Goal: Check status: Check status

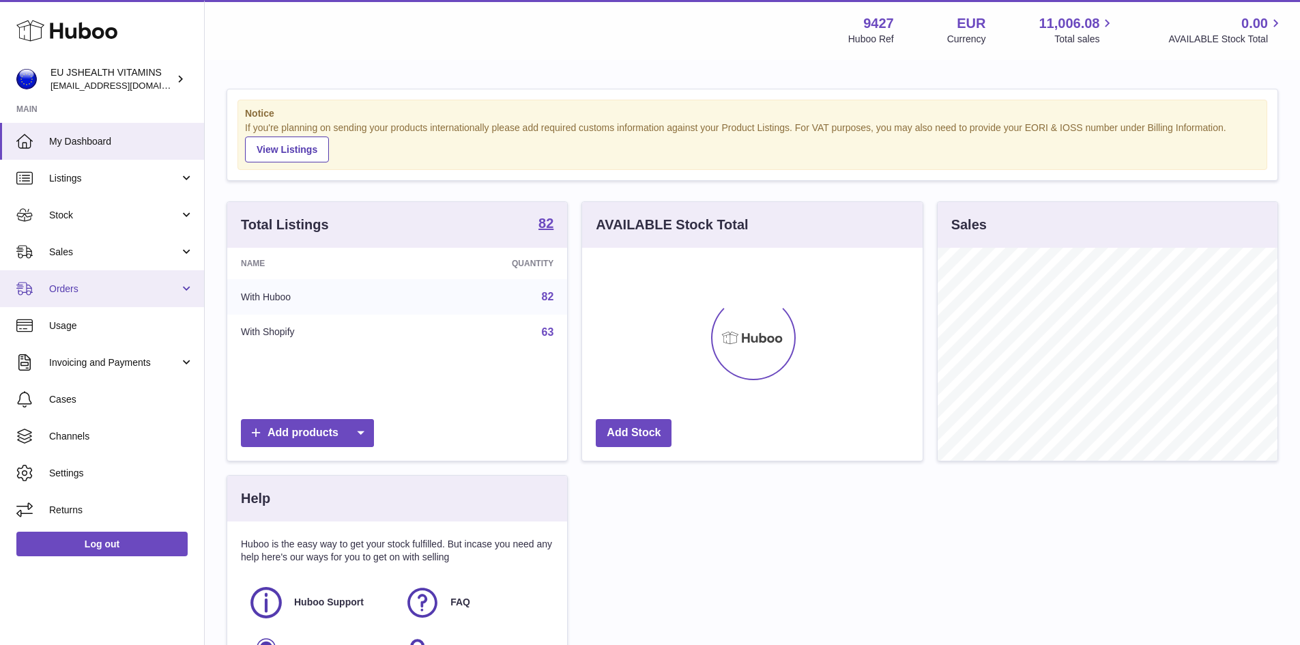
scroll to position [213, 340]
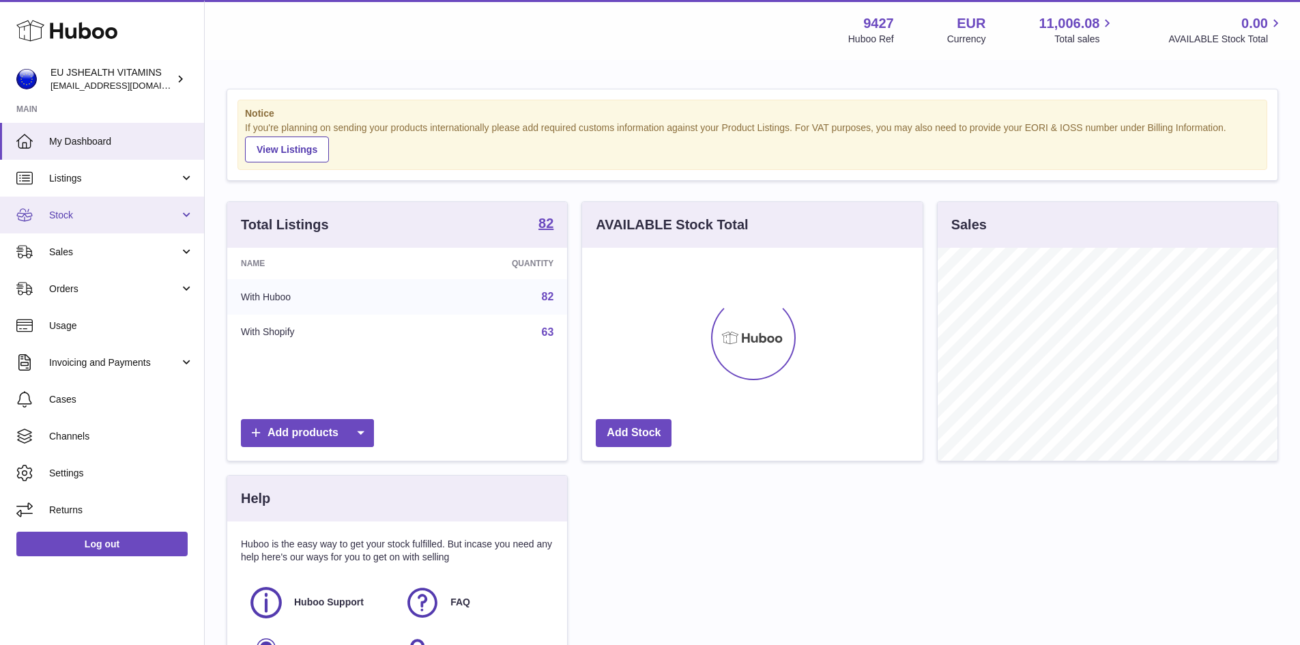
click at [145, 199] on link "Stock" at bounding box center [102, 214] width 204 height 37
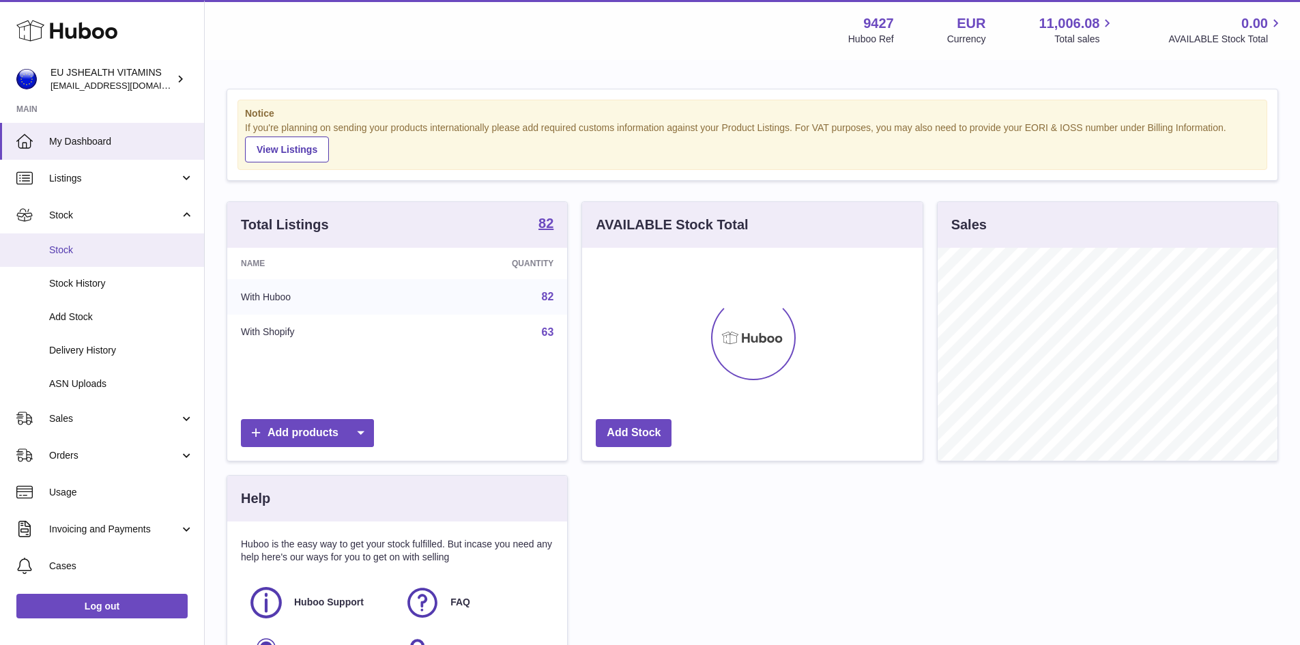
click at [135, 244] on span "Stock" at bounding box center [121, 250] width 145 height 13
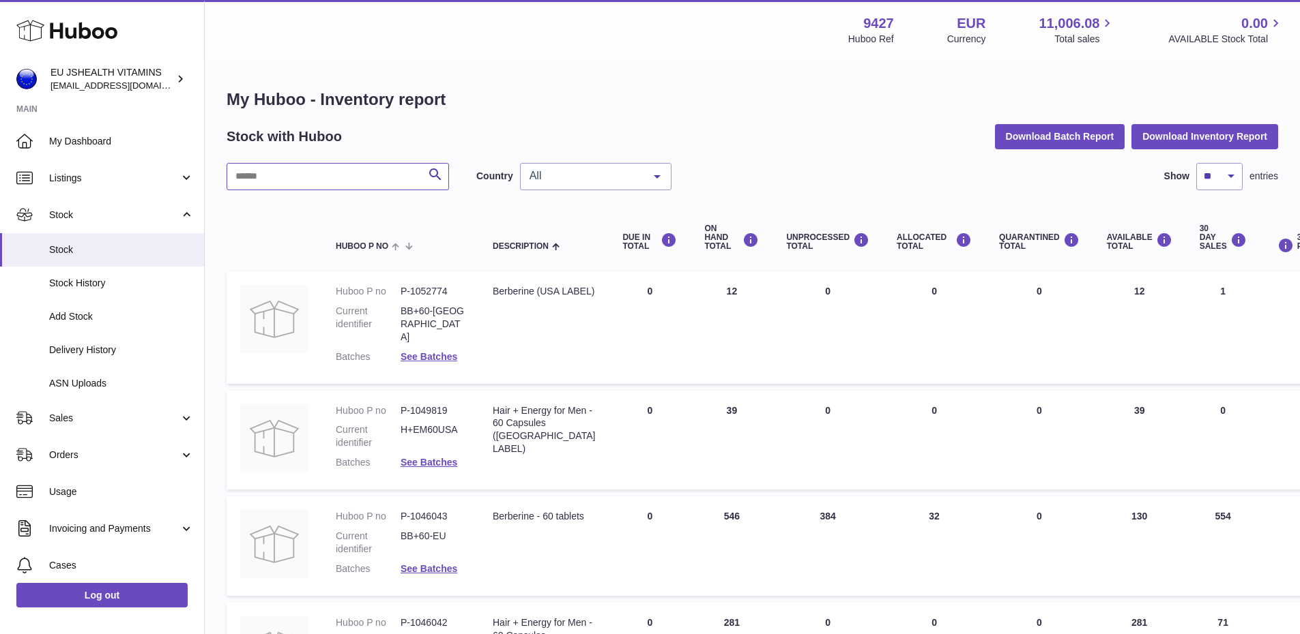
click at [347, 181] on input "text" at bounding box center [337, 176] width 222 height 27
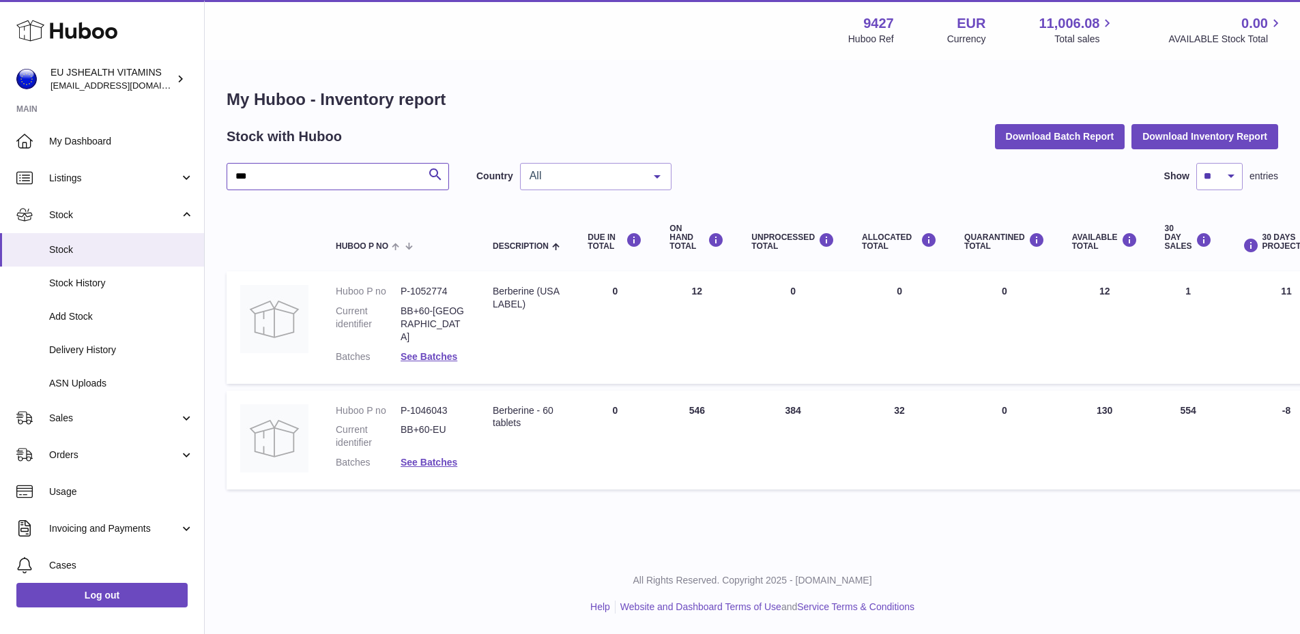
type input "***"
drag, startPoint x: 795, startPoint y: 400, endPoint x: 776, endPoint y: 399, distance: 19.1
click at [776, 399] on td "UNPROCESSED Total 384" at bounding box center [792, 441] width 111 height 100
click at [803, 492] on div "My Huboo - Inventory report Stock with Huboo Download Batch Report Download Inv…" at bounding box center [752, 292] width 1095 height 463
click at [427, 405] on dd "P-1046043" at bounding box center [432, 411] width 65 height 13
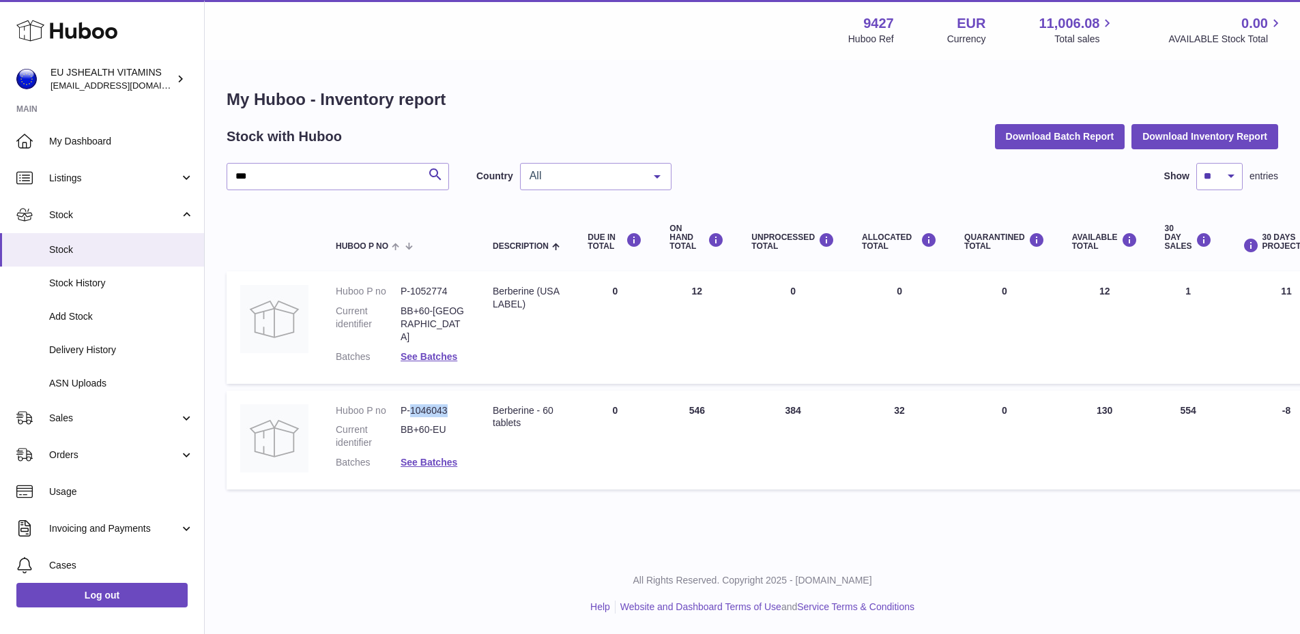
click at [427, 405] on dd "P-1046043" at bounding box center [432, 411] width 65 height 13
copy dd "1046043"
click at [113, 428] on link "Sales" at bounding box center [102, 418] width 204 height 37
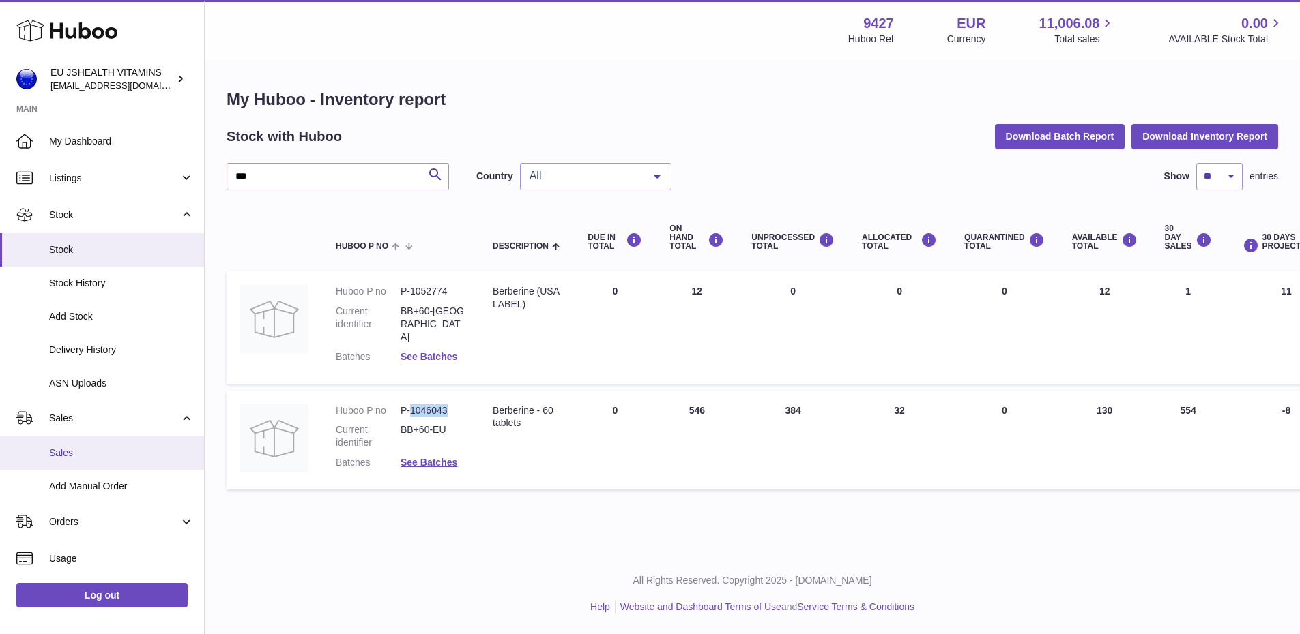
click at [111, 438] on link "Sales" at bounding box center [102, 453] width 204 height 33
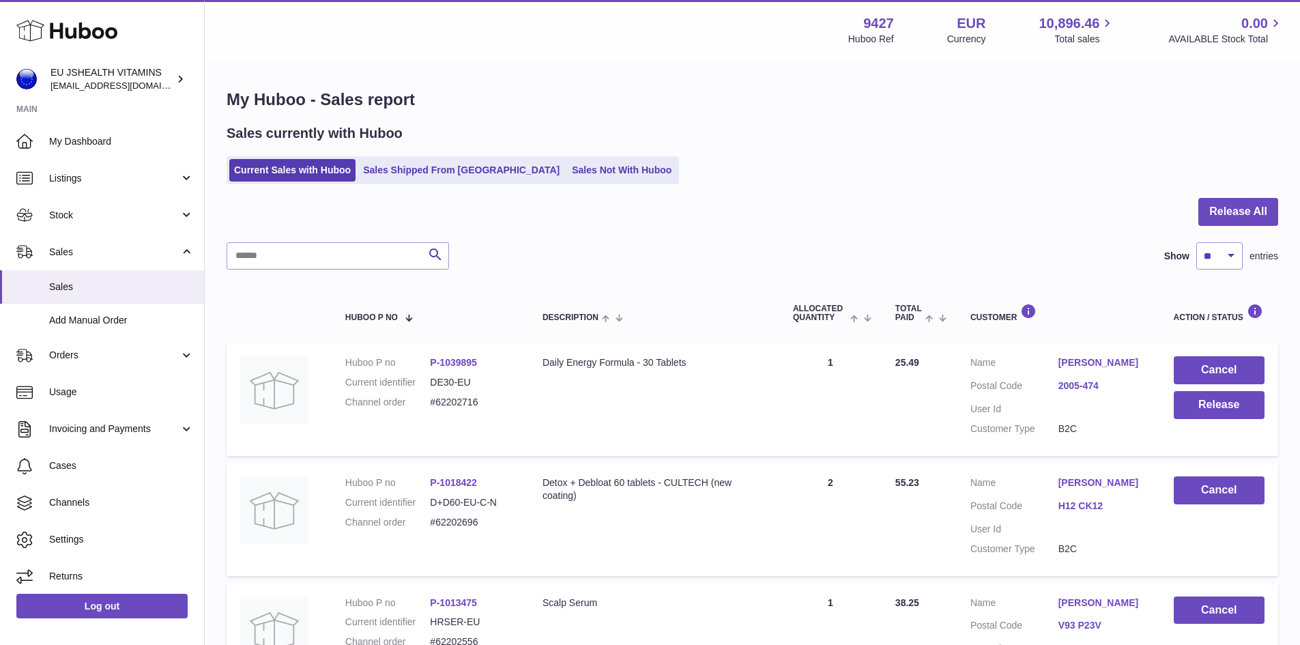
click at [312, 267] on input "text" at bounding box center [337, 255] width 222 height 27
paste input "*******"
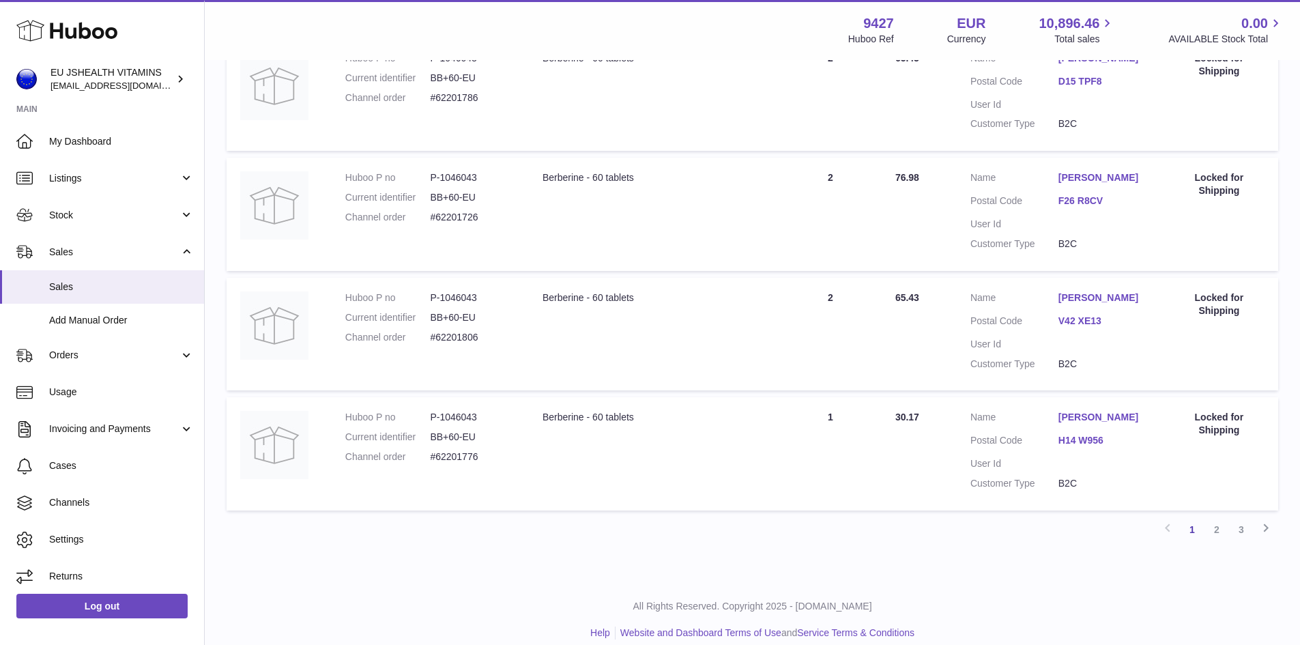
scroll to position [1038, 0]
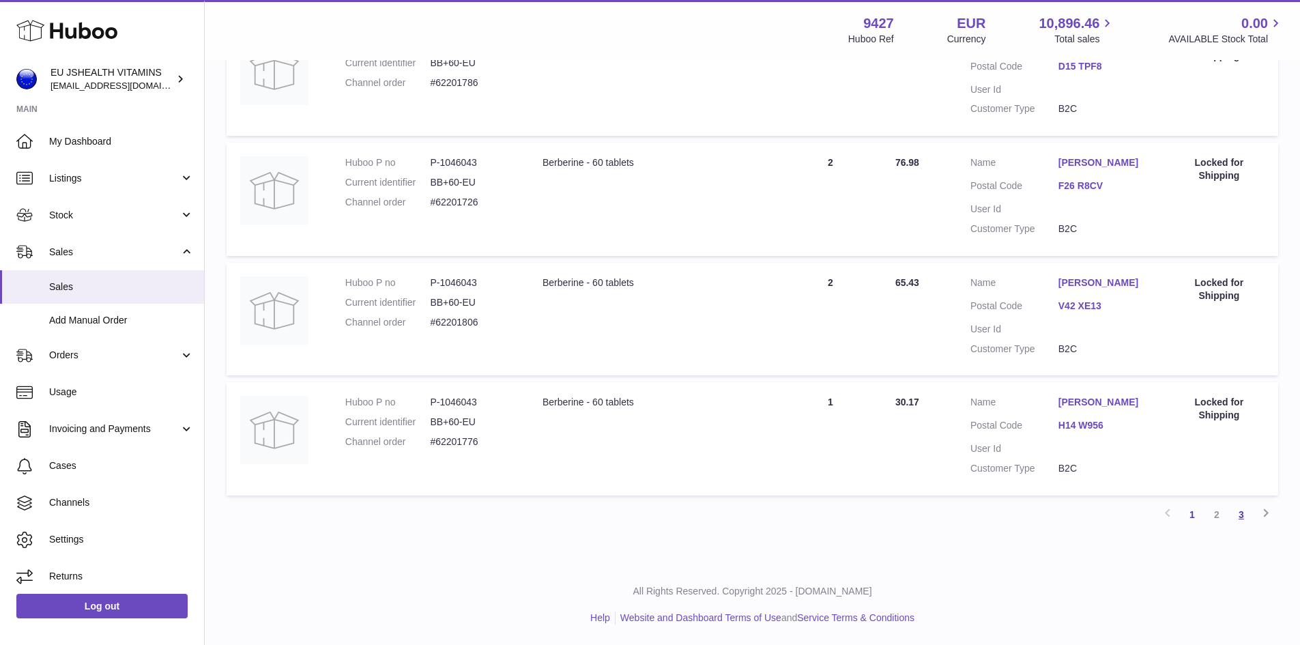
type input "*******"
click at [1235, 511] on link "3" at bounding box center [1241, 514] width 25 height 25
click at [1186, 513] on link "1" at bounding box center [1192, 515] width 25 height 25
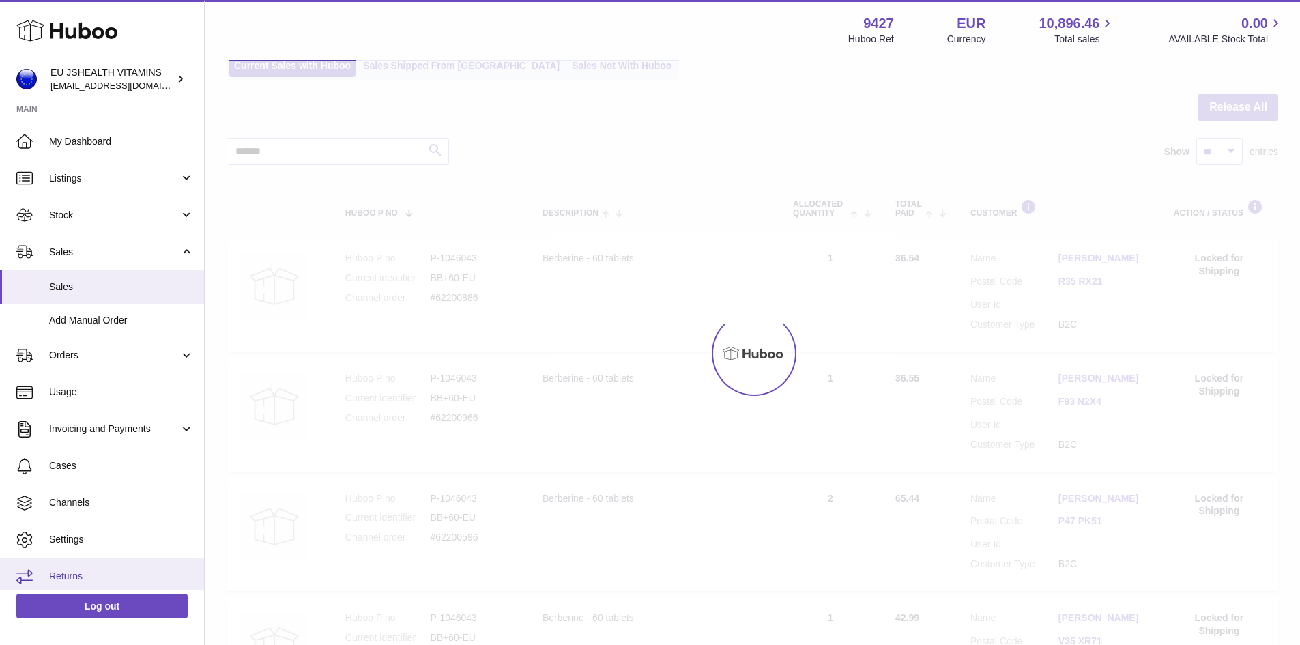
scroll to position [61, 0]
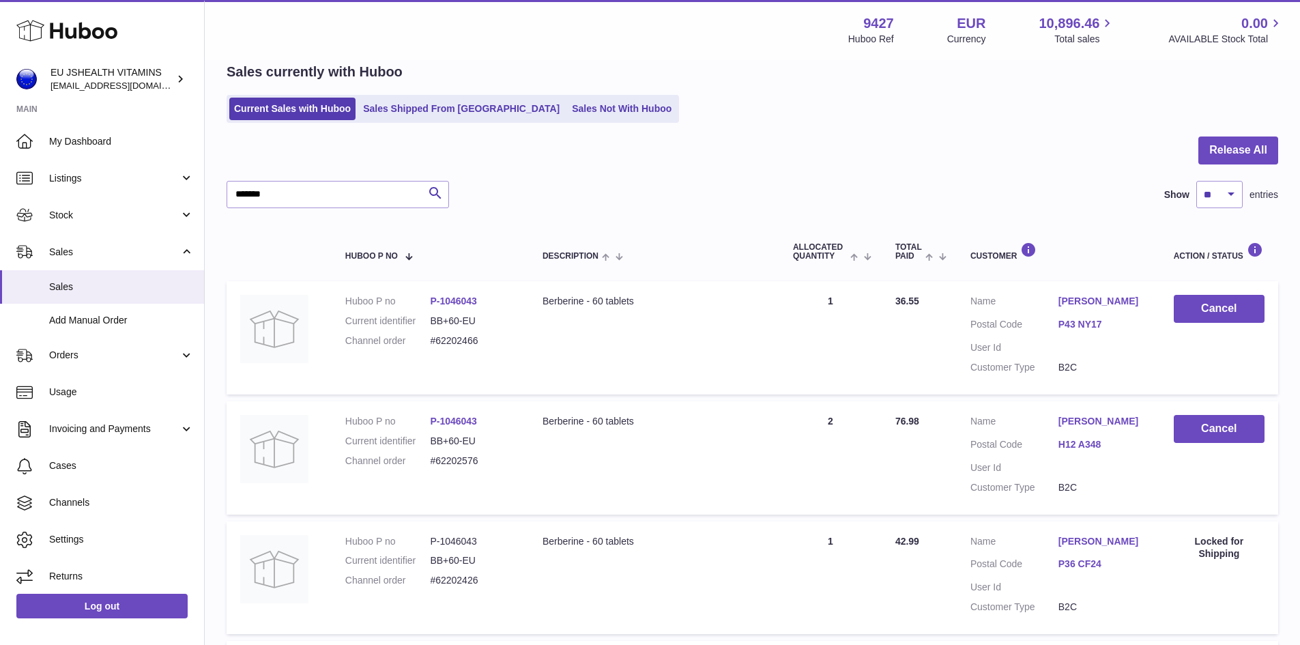
click at [958, 145] on div at bounding box center [751, 158] width 1051 height 44
drag, startPoint x: 353, startPoint y: 192, endPoint x: 87, endPoint y: 177, distance: 267.1
click at [288, 188] on input "*******" at bounding box center [337, 194] width 222 height 27
drag, startPoint x: 298, startPoint y: 197, endPoint x: 104, endPoint y: 194, distance: 193.8
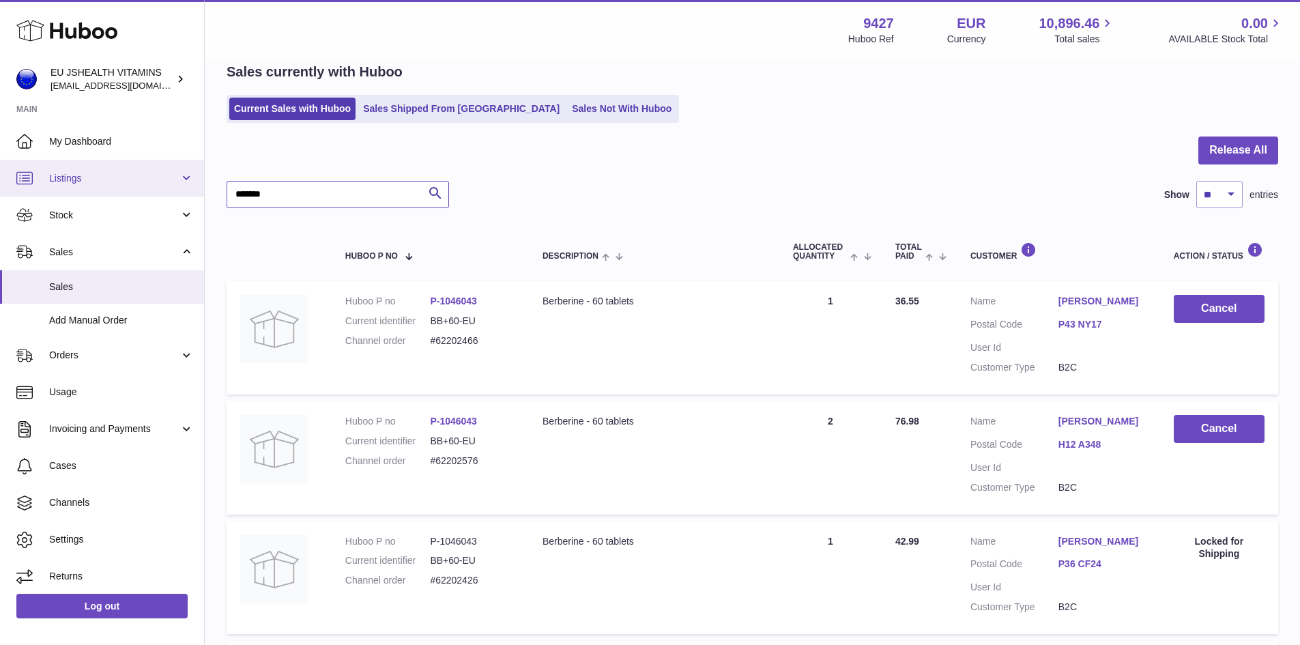
click at [117, 216] on span "Stock" at bounding box center [114, 215] width 130 height 13
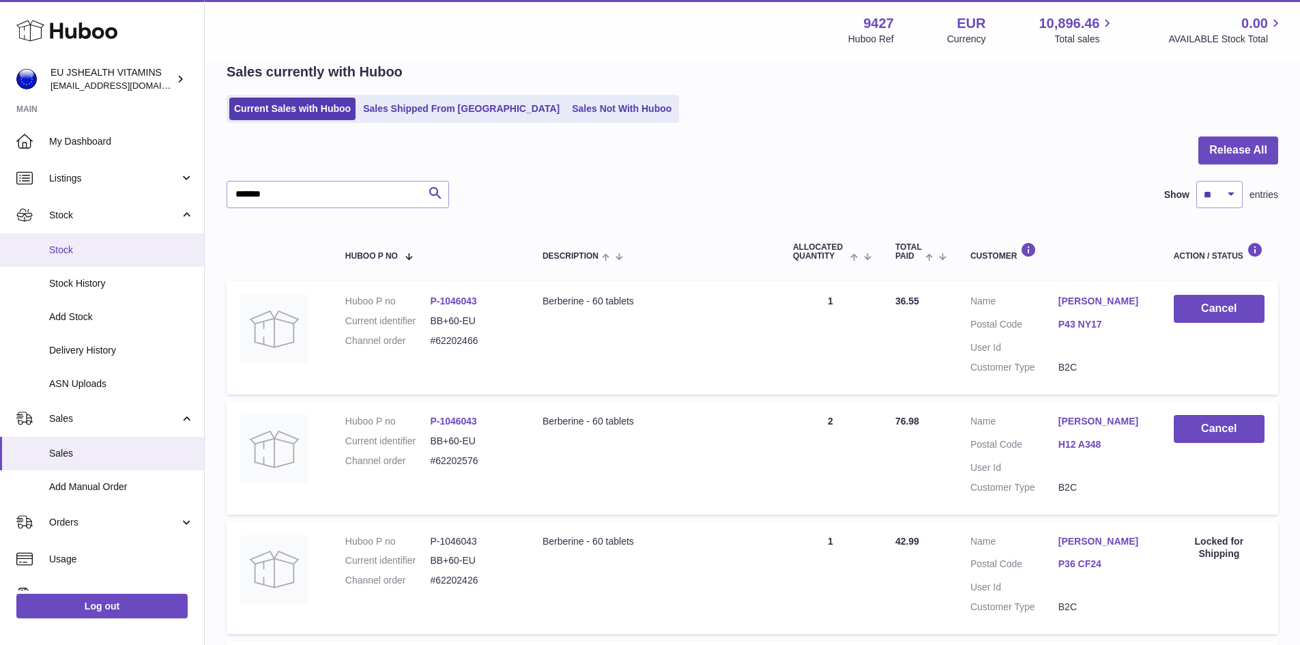
click at [109, 252] on span "Stock" at bounding box center [121, 250] width 145 height 13
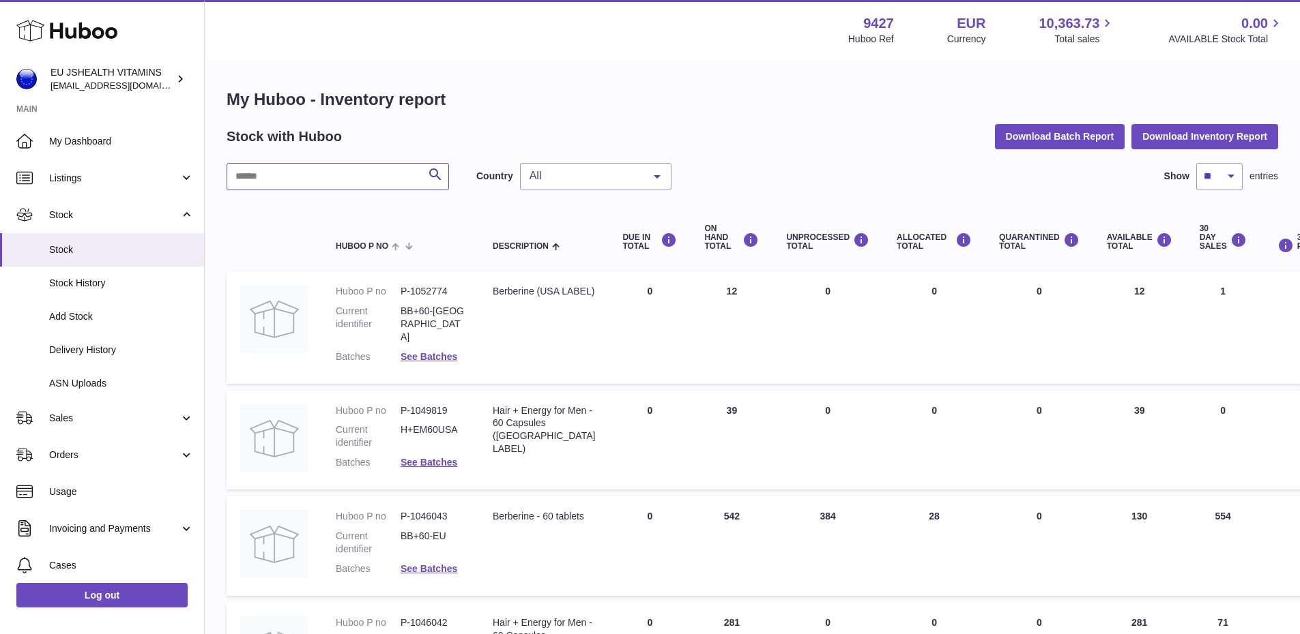
click at [329, 177] on input "text" at bounding box center [337, 176] width 222 height 27
paste input "*******"
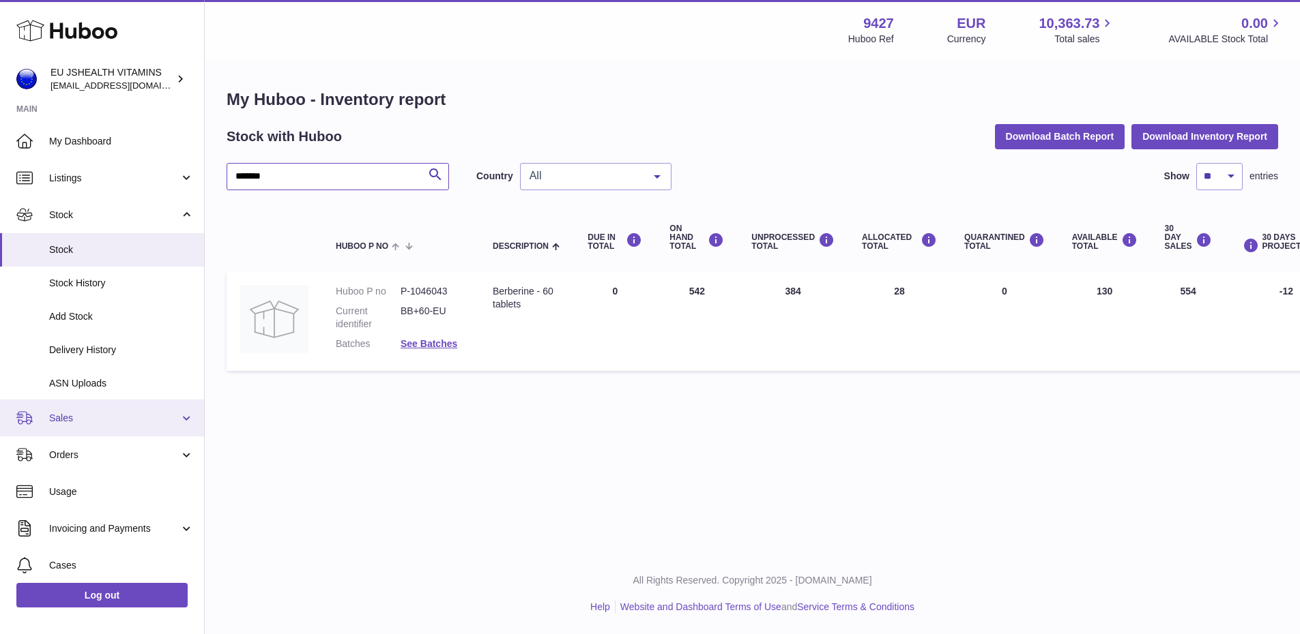
type input "*******"
click at [612, 398] on div "My Huboo - Inventory report Stock with Huboo Download Batch Report Download Inv…" at bounding box center [752, 233] width 1095 height 344
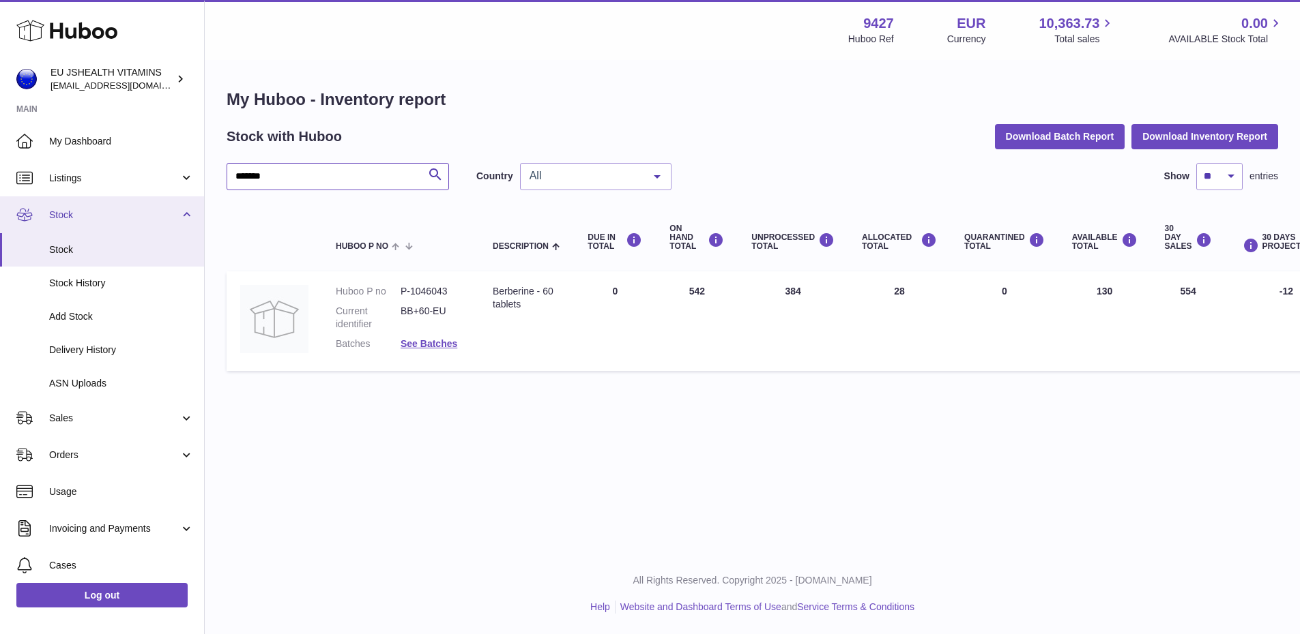
drag, startPoint x: 297, startPoint y: 186, endPoint x: 89, endPoint y: 209, distance: 210.0
click at [89, 209] on div "Huboo EU JSHEALTH VITAMINS internalAdmin-9427@internal.huboo.com Main My Dashbo…" at bounding box center [650, 317] width 1300 height 634
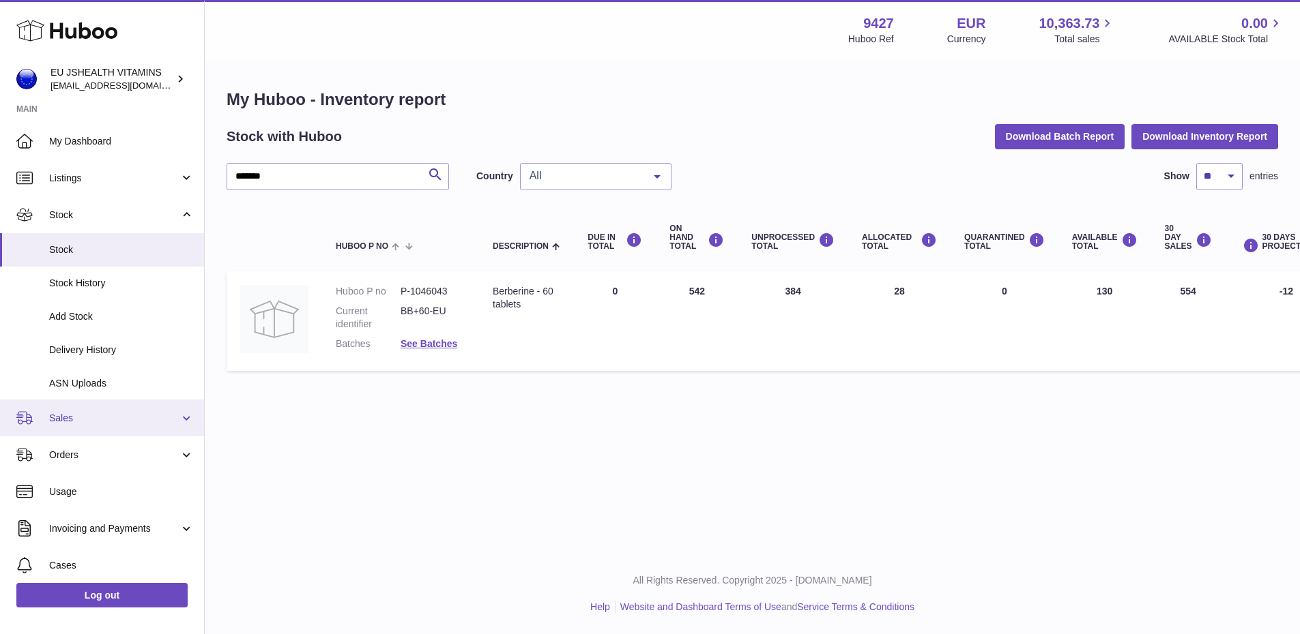
click at [115, 418] on span "Sales" at bounding box center [114, 418] width 130 height 13
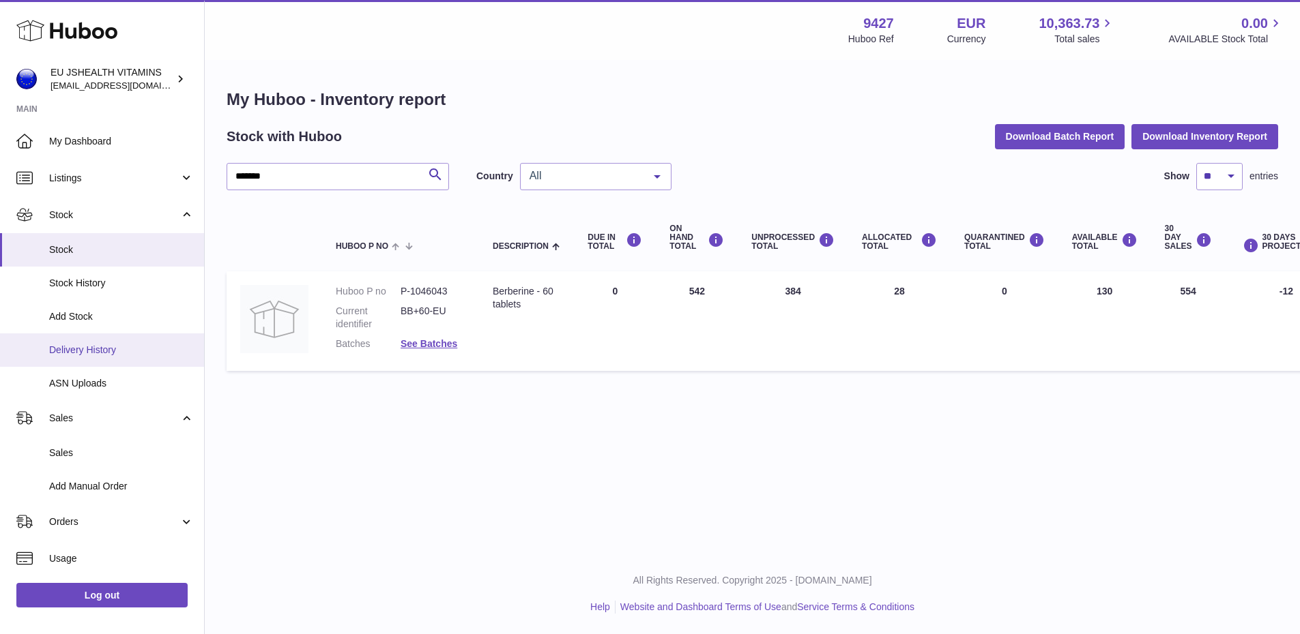
click at [93, 347] on span "Delivery History" at bounding box center [121, 350] width 145 height 13
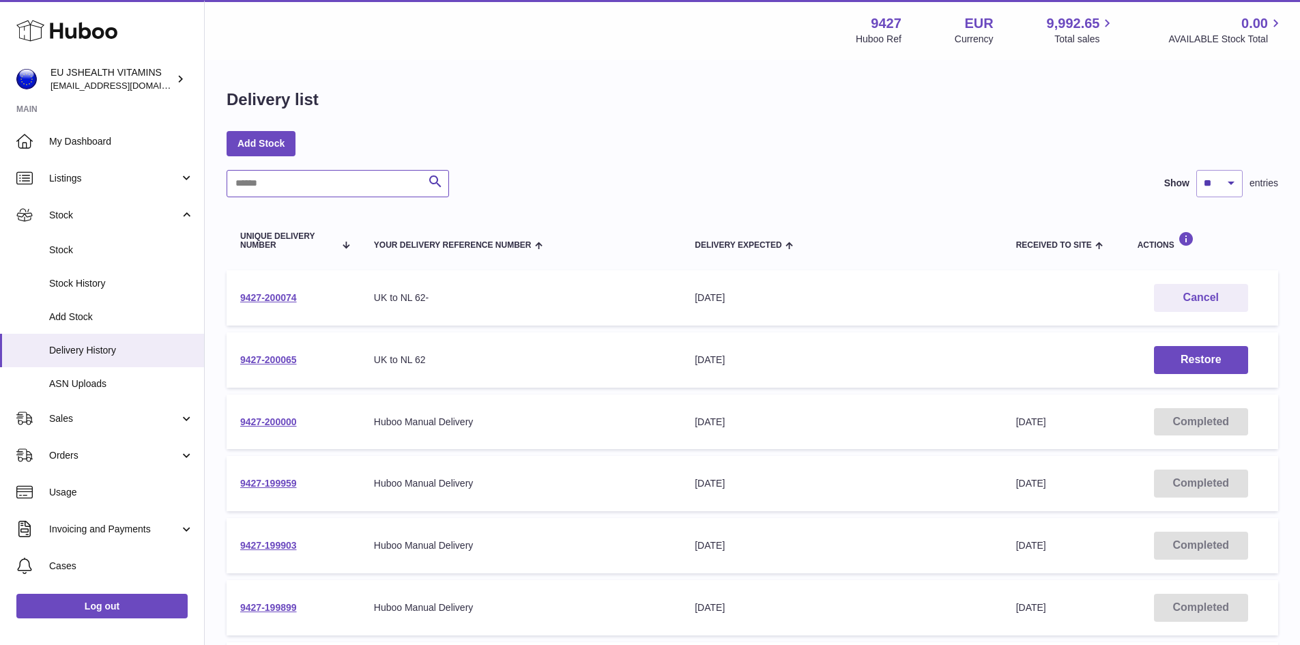
click at [334, 176] on input "text" at bounding box center [337, 183] width 222 height 27
paste input "*******"
type input "*******"
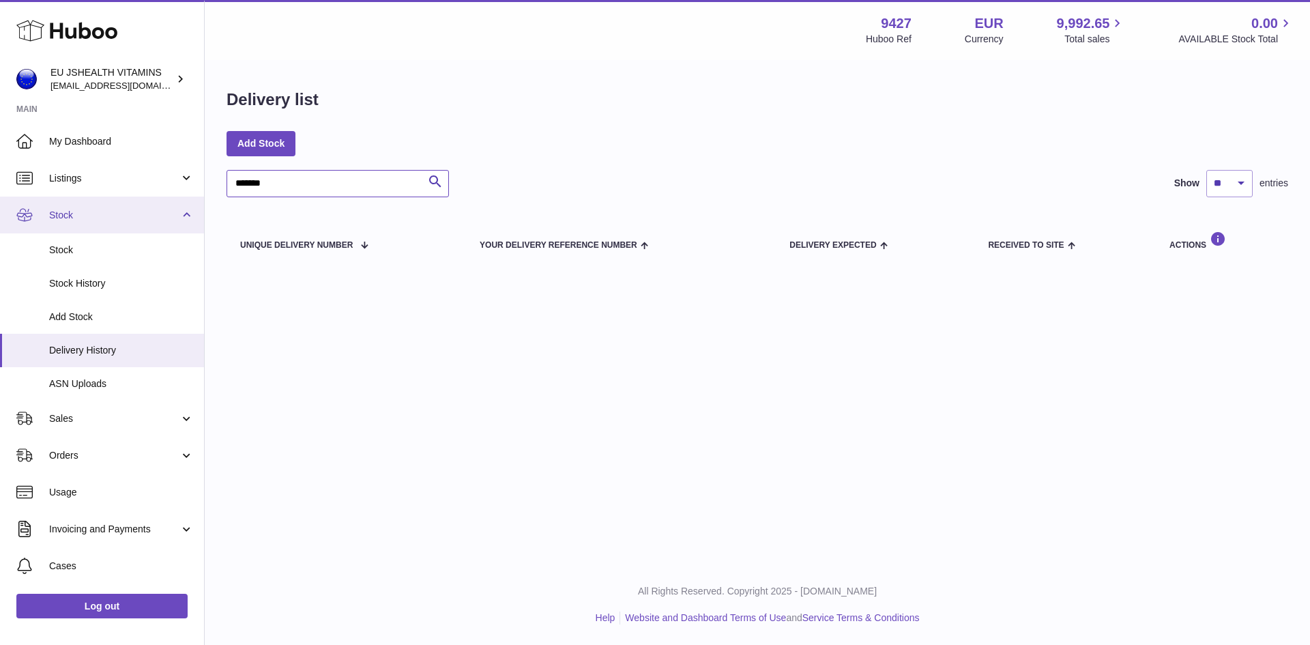
drag, startPoint x: 310, startPoint y: 187, endPoint x: 78, endPoint y: 224, distance: 235.6
click at [83, 220] on div "Huboo EU JSHEALTH VITAMINS [EMAIL_ADDRESS][DOMAIN_NAME] Main My Dashboard Listi…" at bounding box center [655, 322] width 1310 height 645
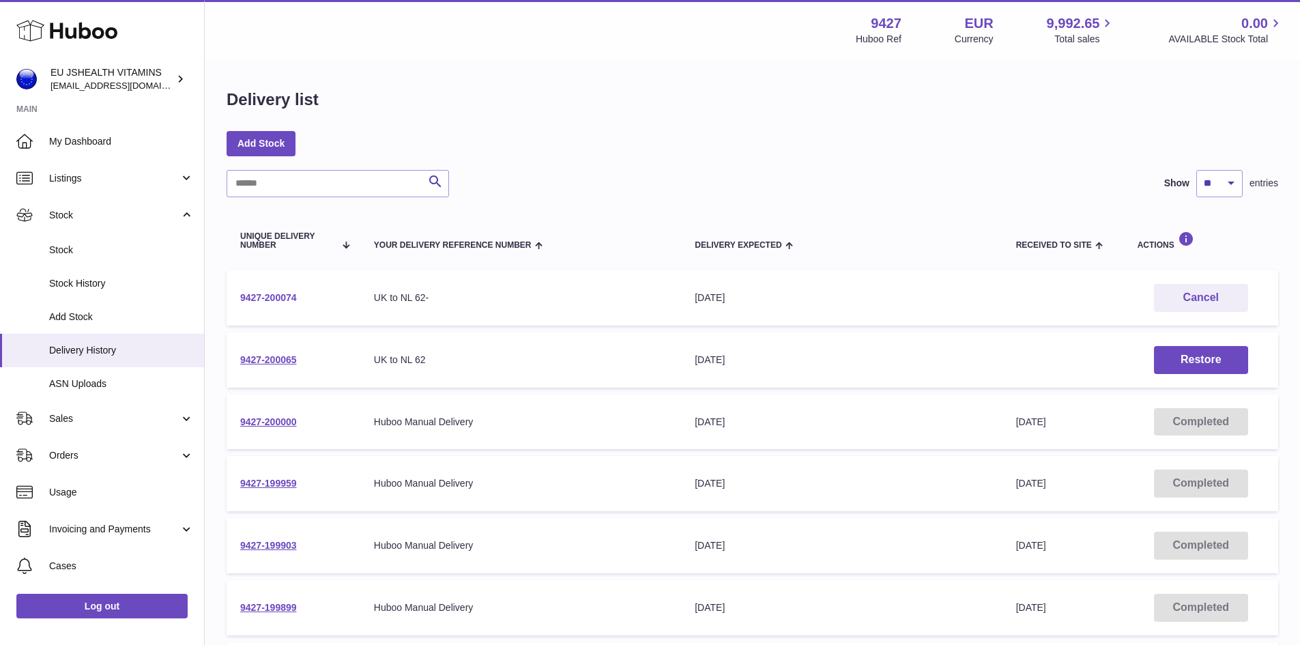
click at [281, 294] on link "9427-200074" at bounding box center [268, 297] width 57 height 11
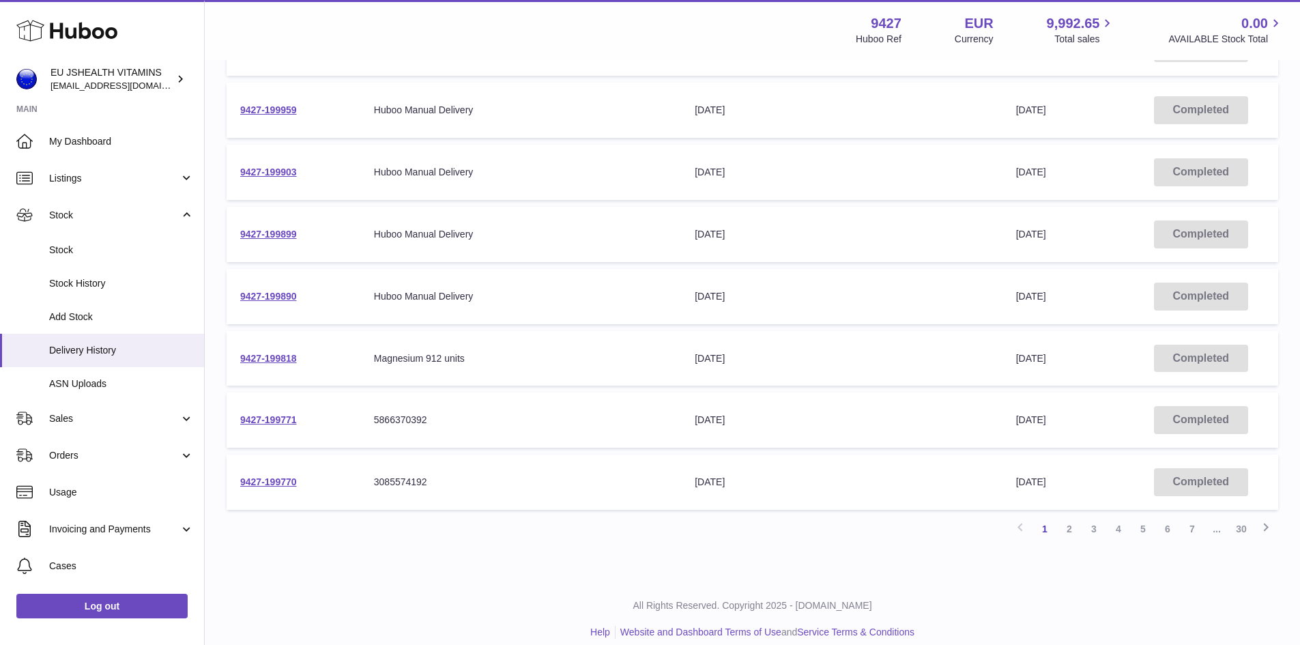
scroll to position [387, 0]
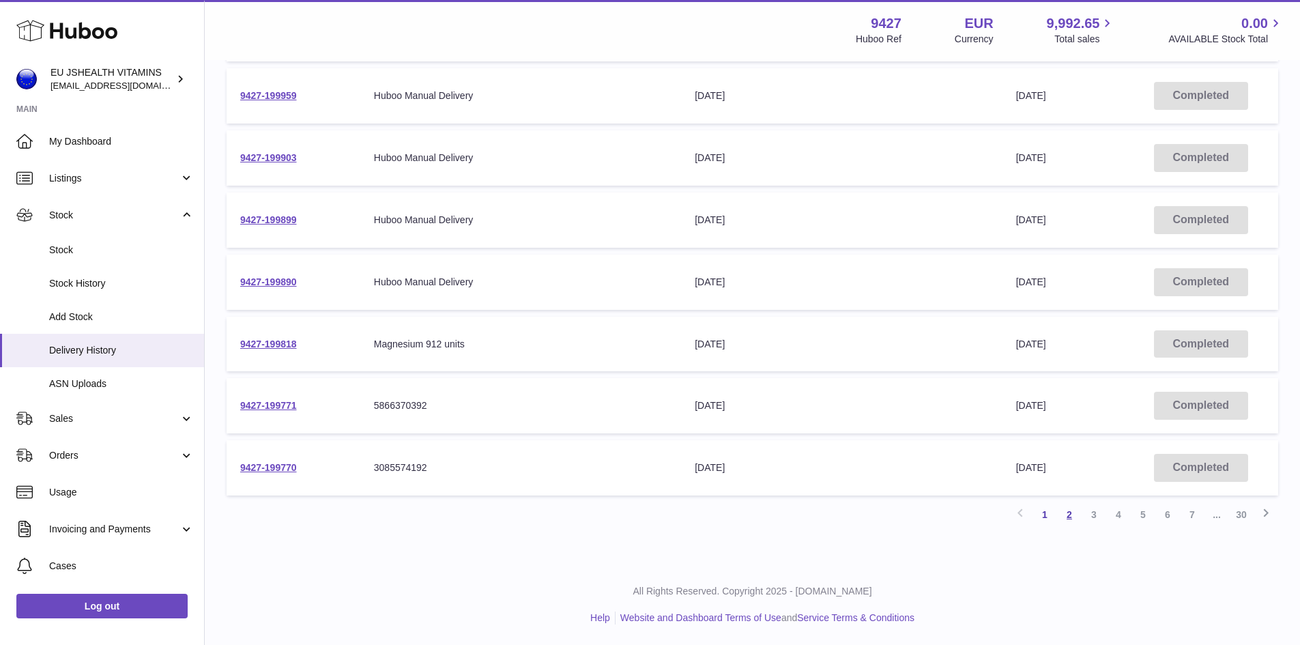
click at [1068, 516] on link "2" at bounding box center [1069, 514] width 25 height 25
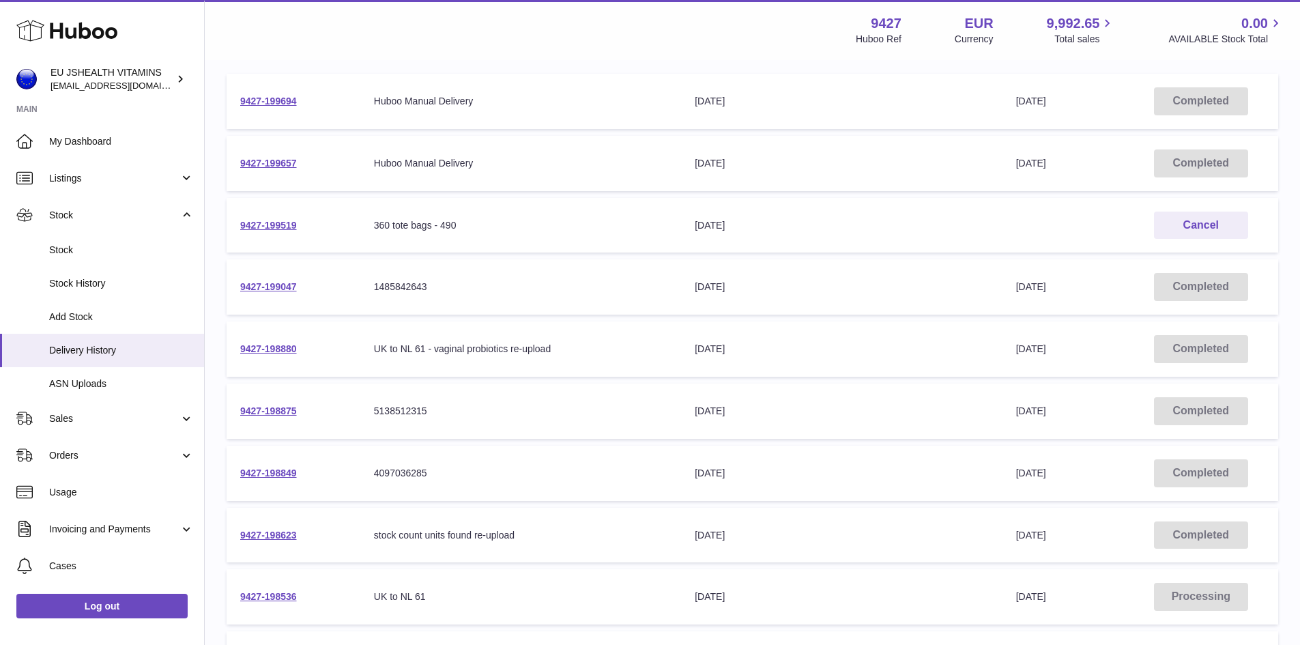
scroll to position [387, 0]
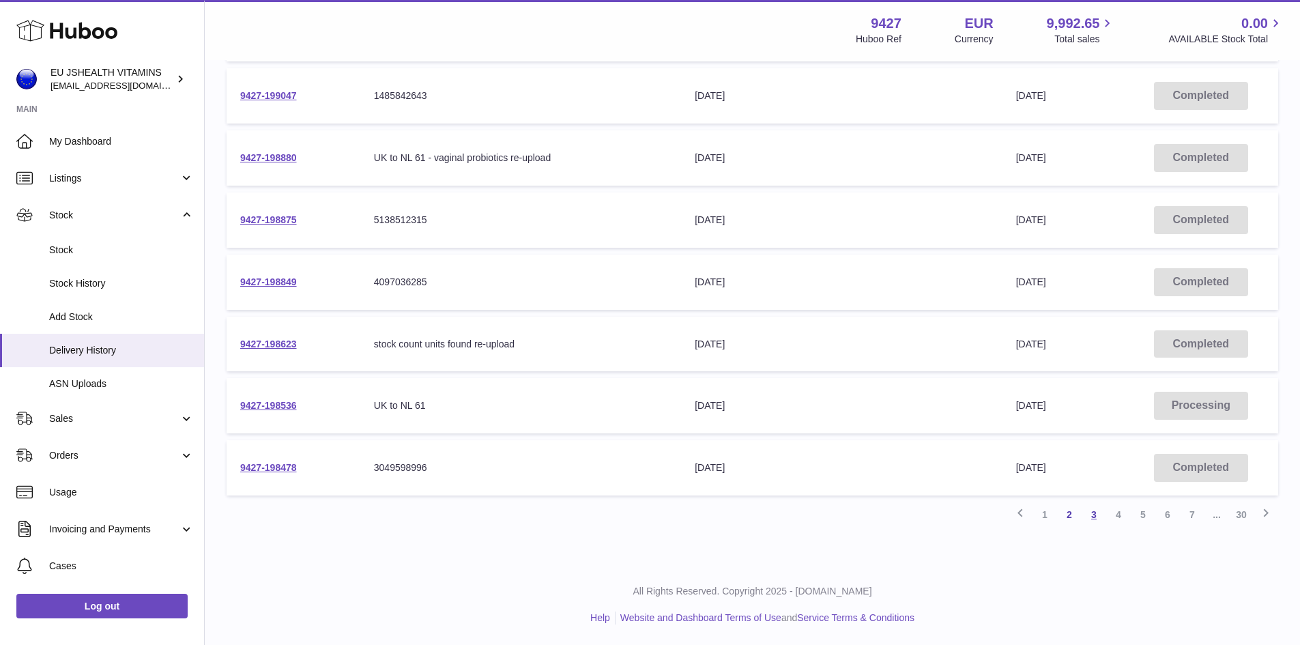
click at [1102, 520] on link "3" at bounding box center [1093, 514] width 25 height 25
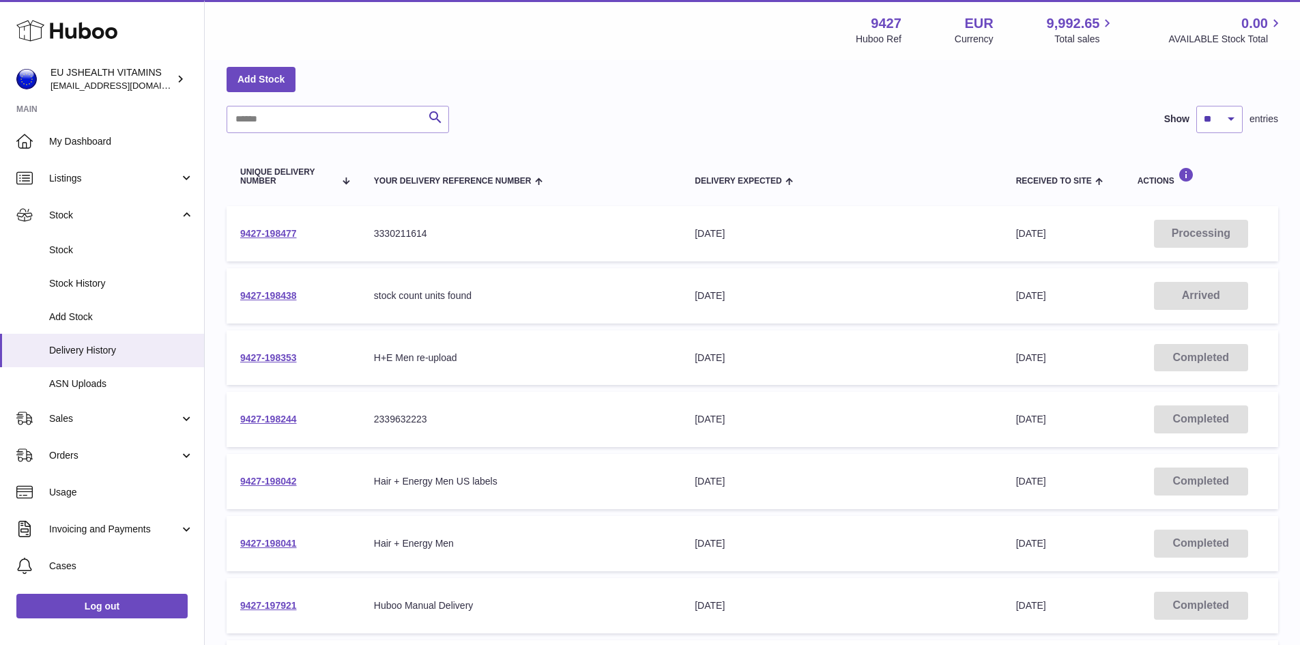
scroll to position [61, 0]
click at [263, 302] on link "9427-198438" at bounding box center [268, 298] width 57 height 11
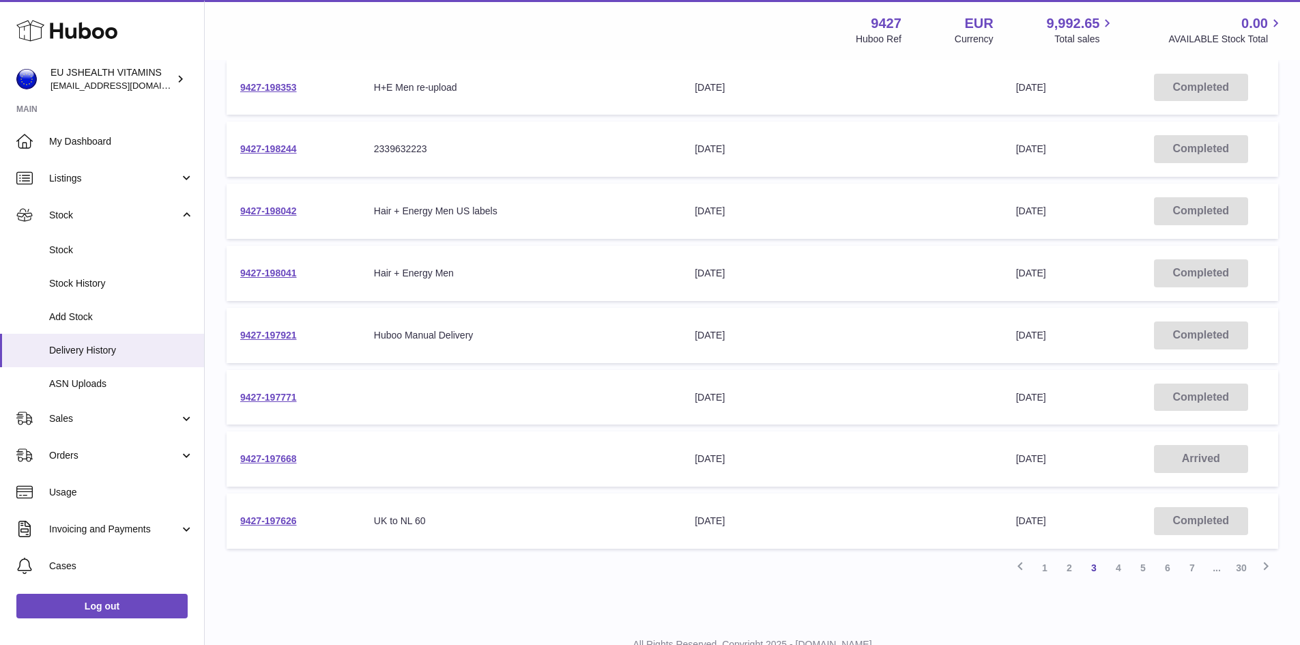
scroll to position [387, 0]
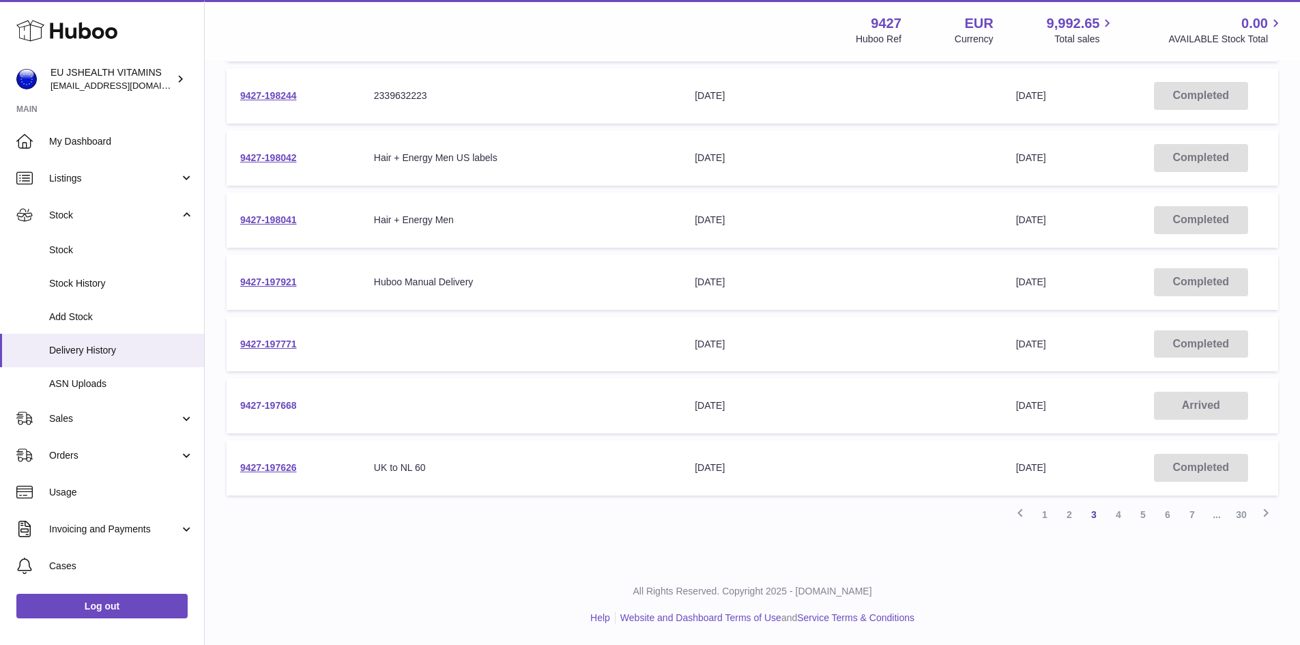
click at [290, 407] on link "9427-197668" at bounding box center [268, 405] width 57 height 11
click at [1119, 515] on link "4" at bounding box center [1118, 514] width 25 height 25
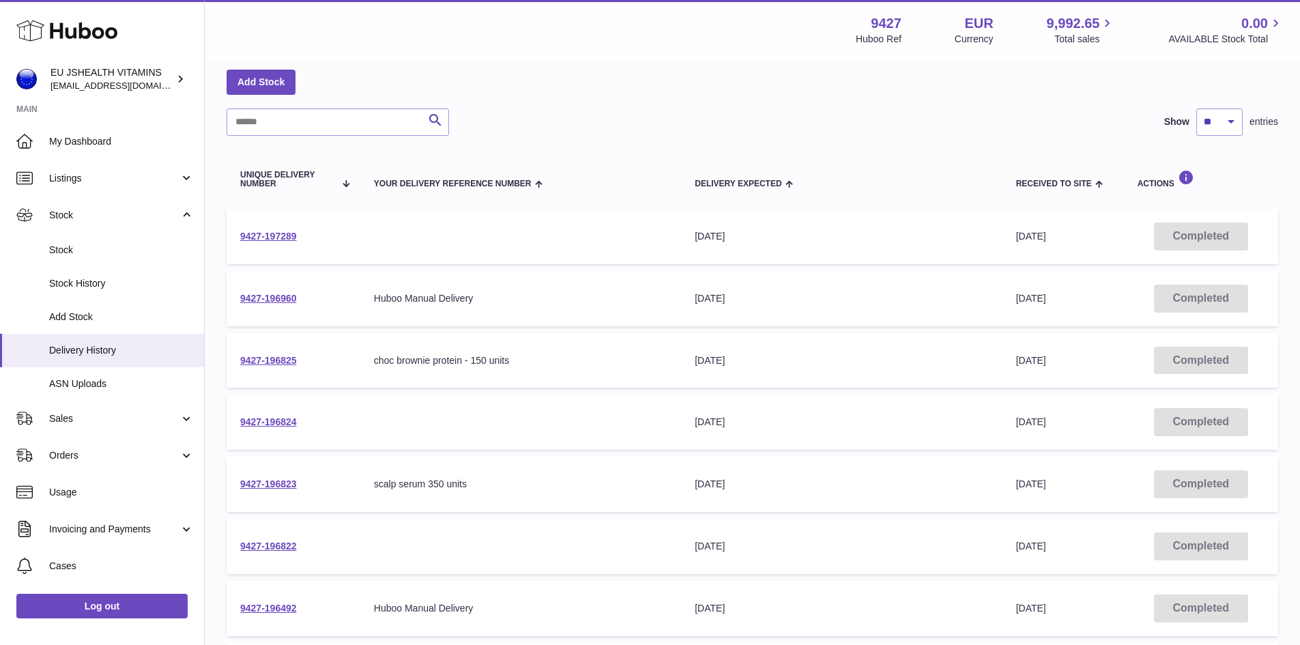
scroll to position [334, 0]
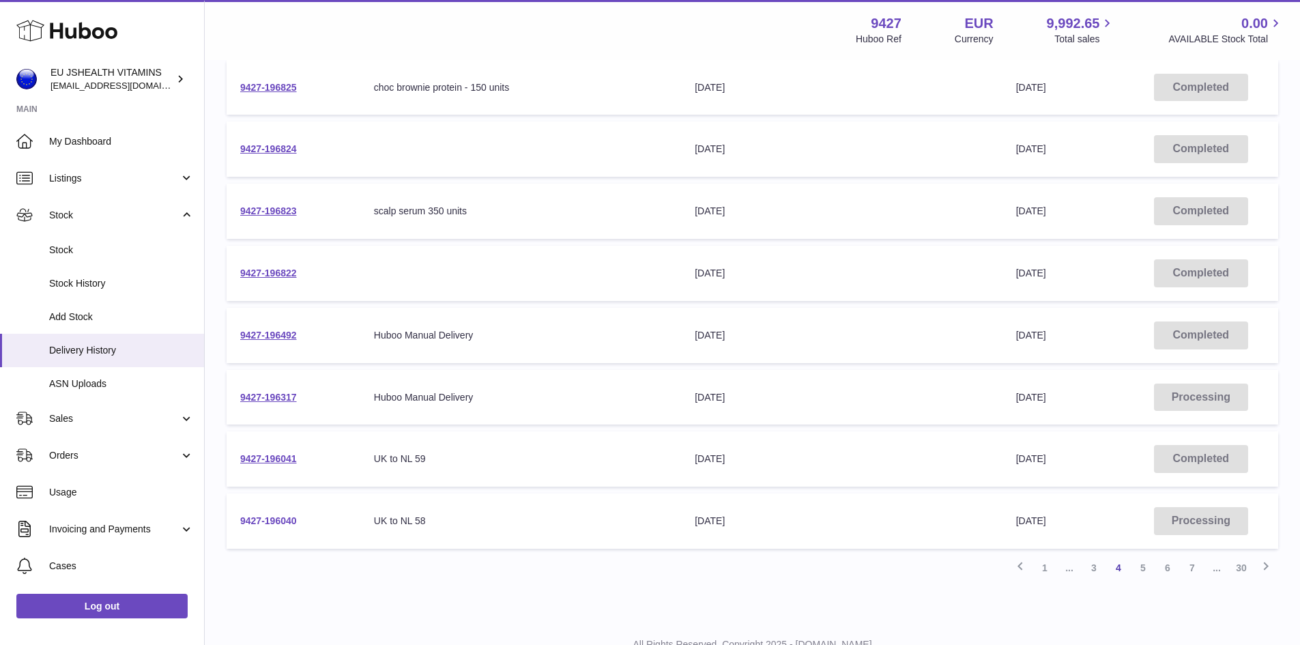
click at [261, 520] on link "9427-196040" at bounding box center [268, 520] width 57 height 11
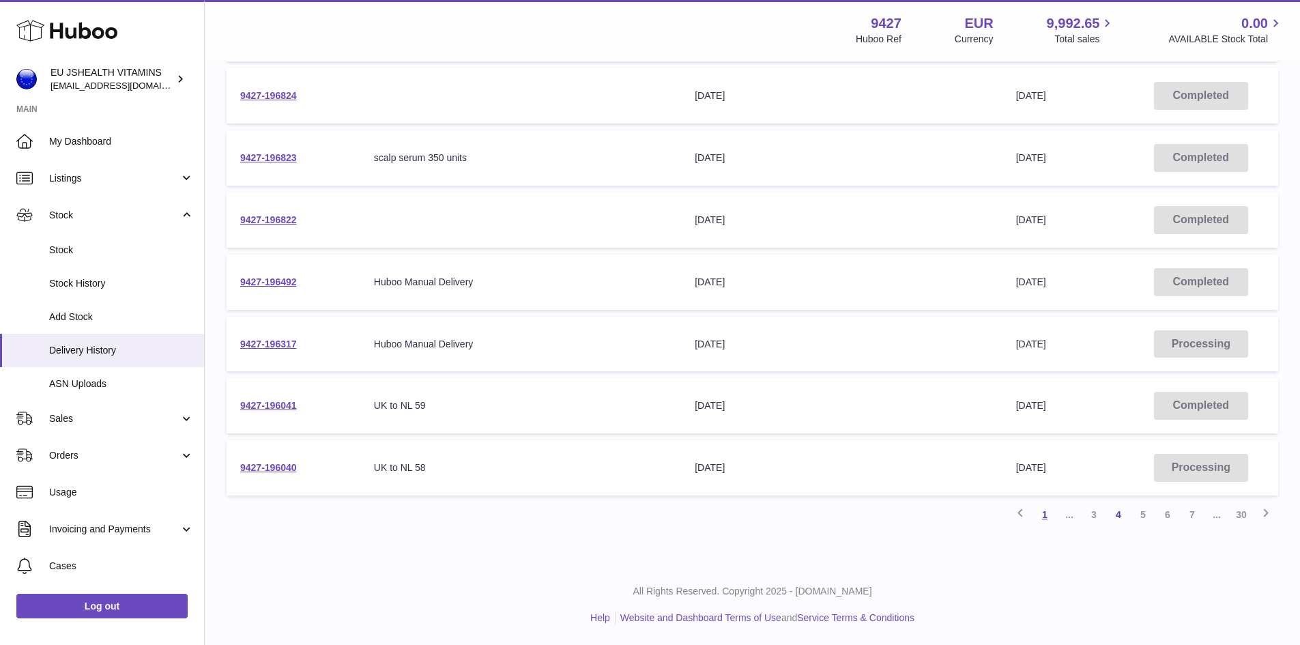
click at [1048, 515] on link "1" at bounding box center [1044, 514] width 25 height 25
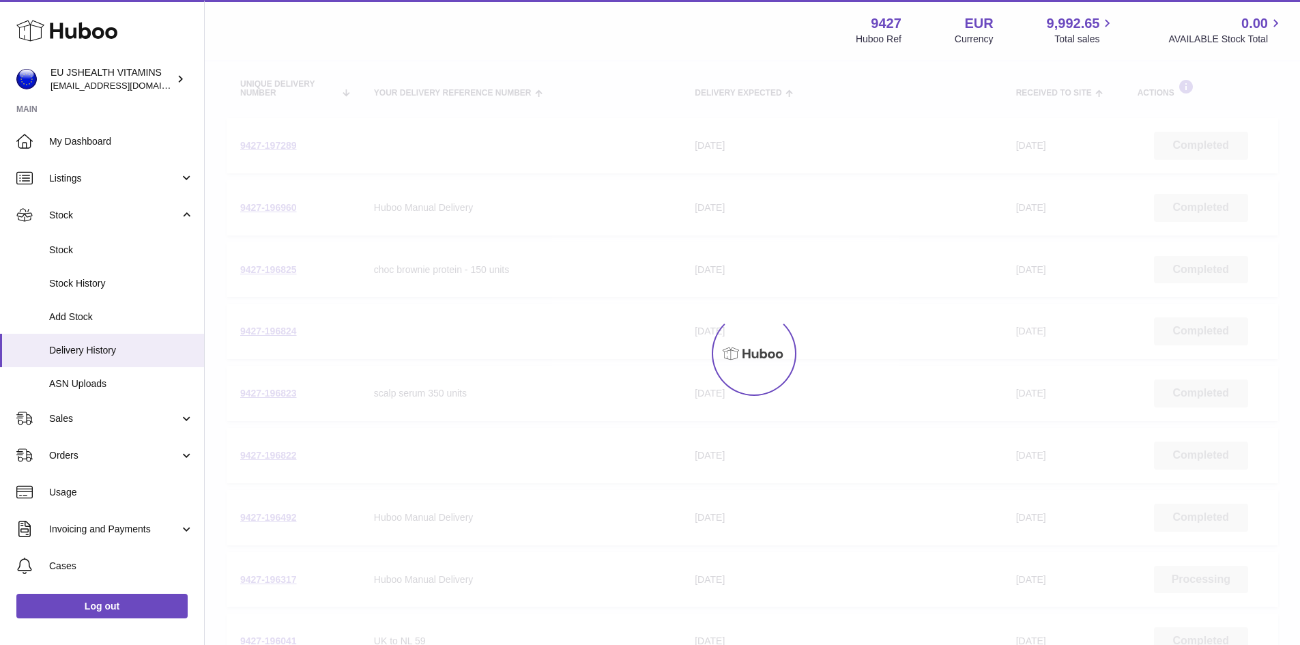
scroll to position [61, 0]
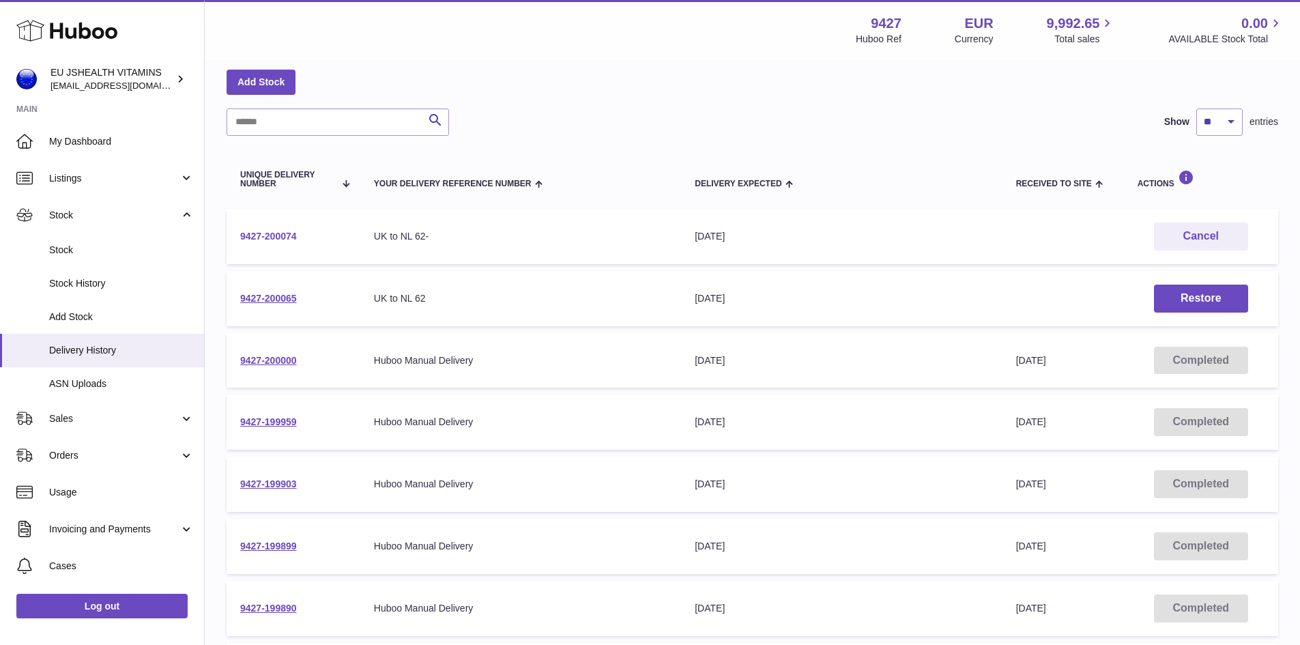
click at [292, 241] on link "9427-200074" at bounding box center [268, 236] width 57 height 11
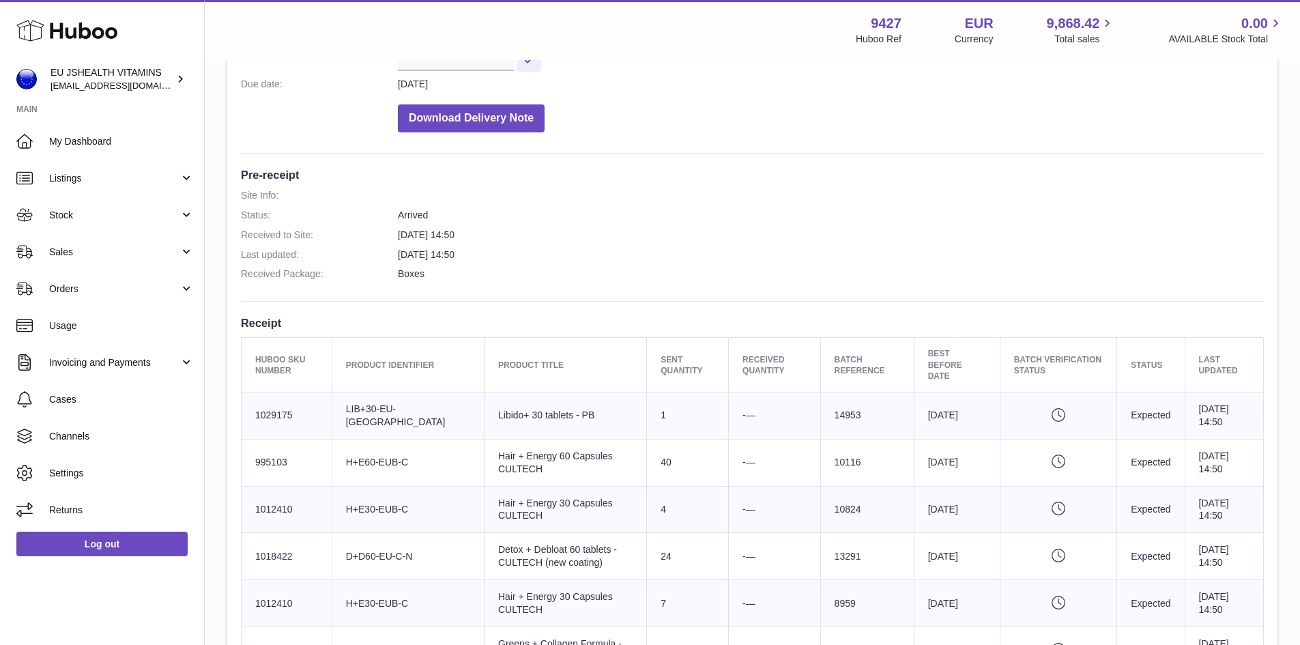
scroll to position [478, 0]
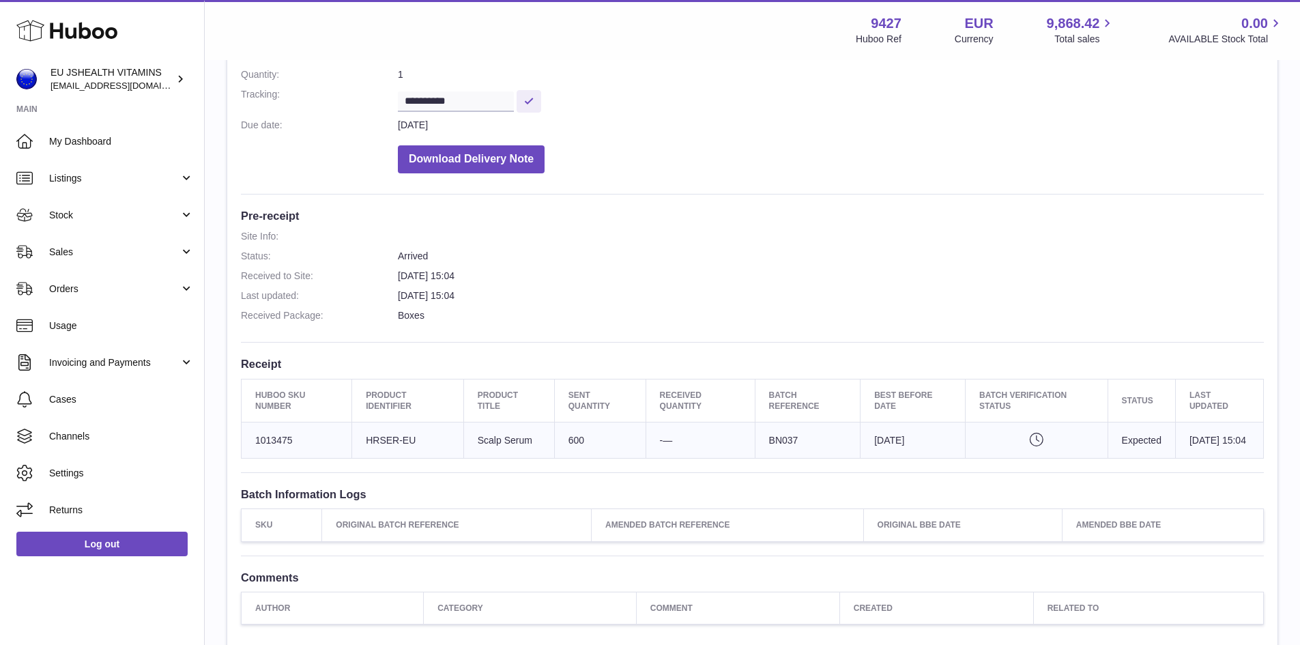
scroll to position [341, 0]
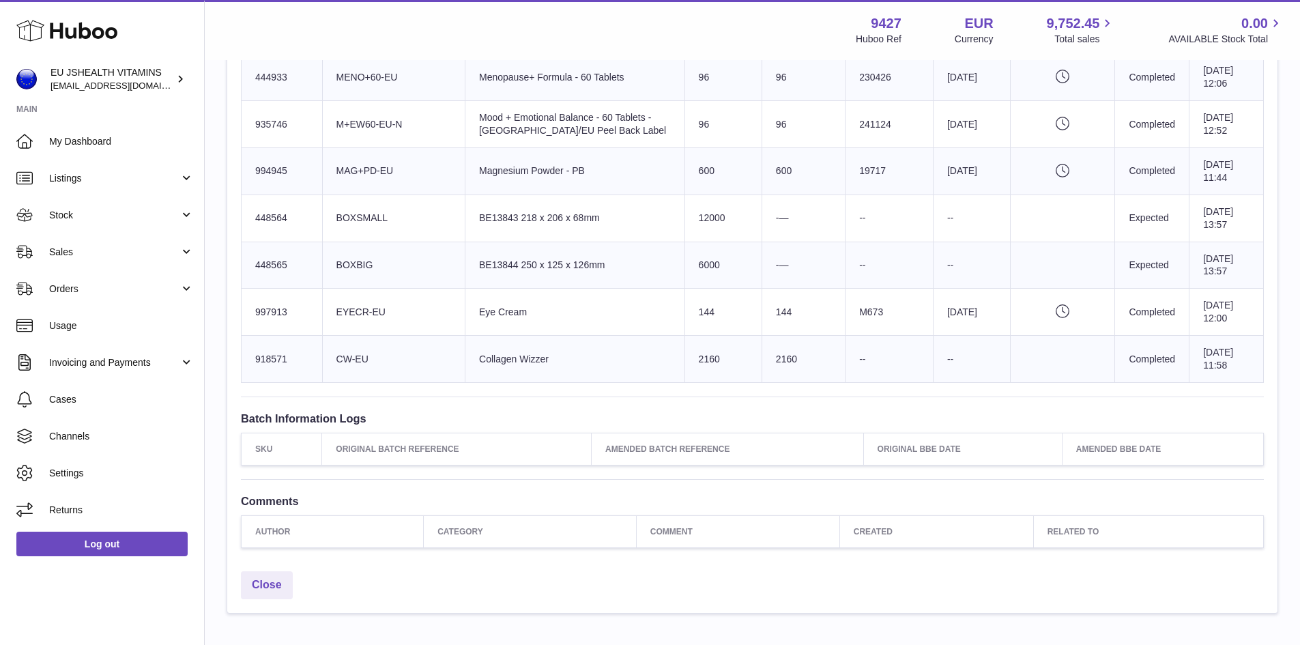
scroll to position [1160, 0]
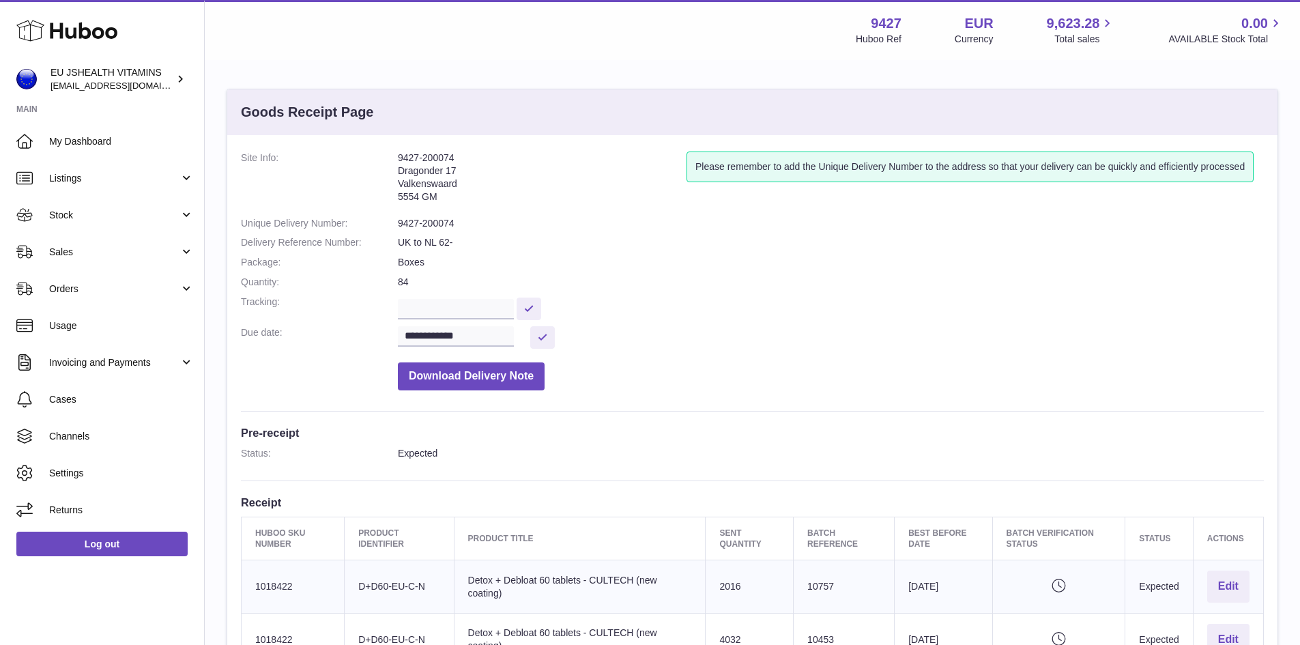
click at [1004, 381] on dd "Download Delivery Note" at bounding box center [831, 372] width 866 height 35
click at [968, 303] on dd at bounding box center [831, 307] width 866 height 24
